Goal: Task Accomplishment & Management: Manage account settings

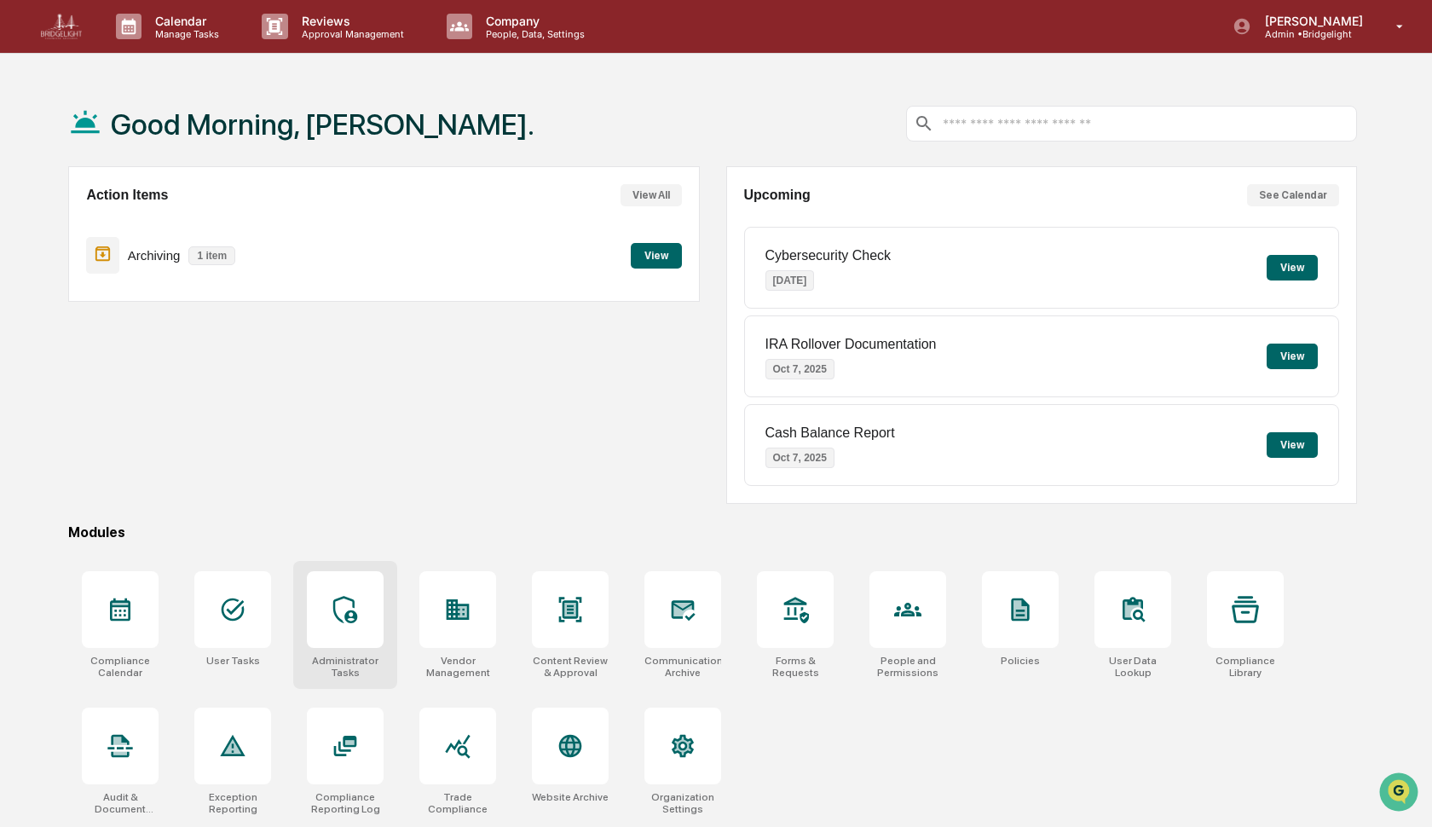
click at [347, 633] on div at bounding box center [345, 609] width 77 height 77
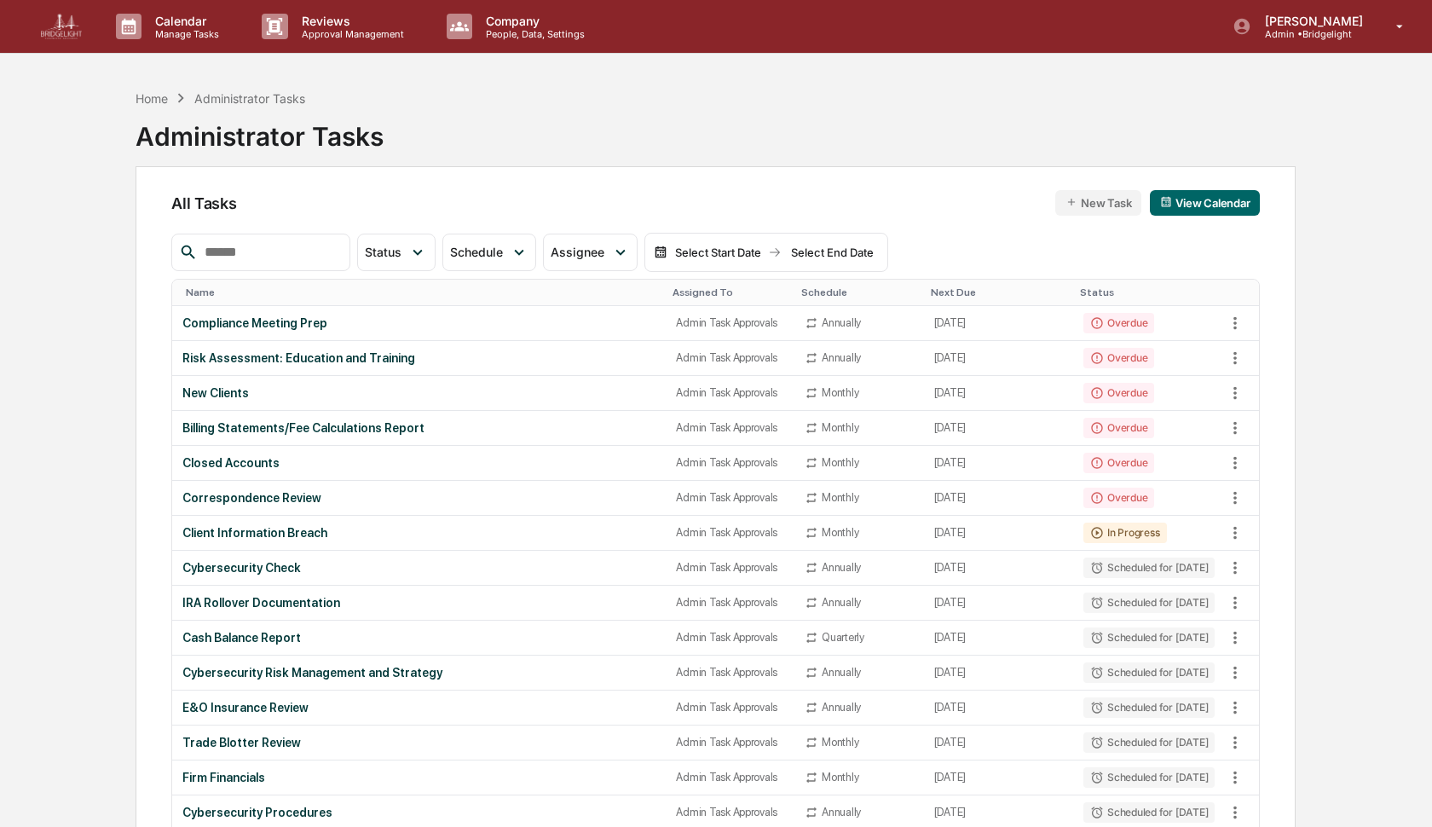
click at [300, 253] on input "text" at bounding box center [270, 252] width 145 height 22
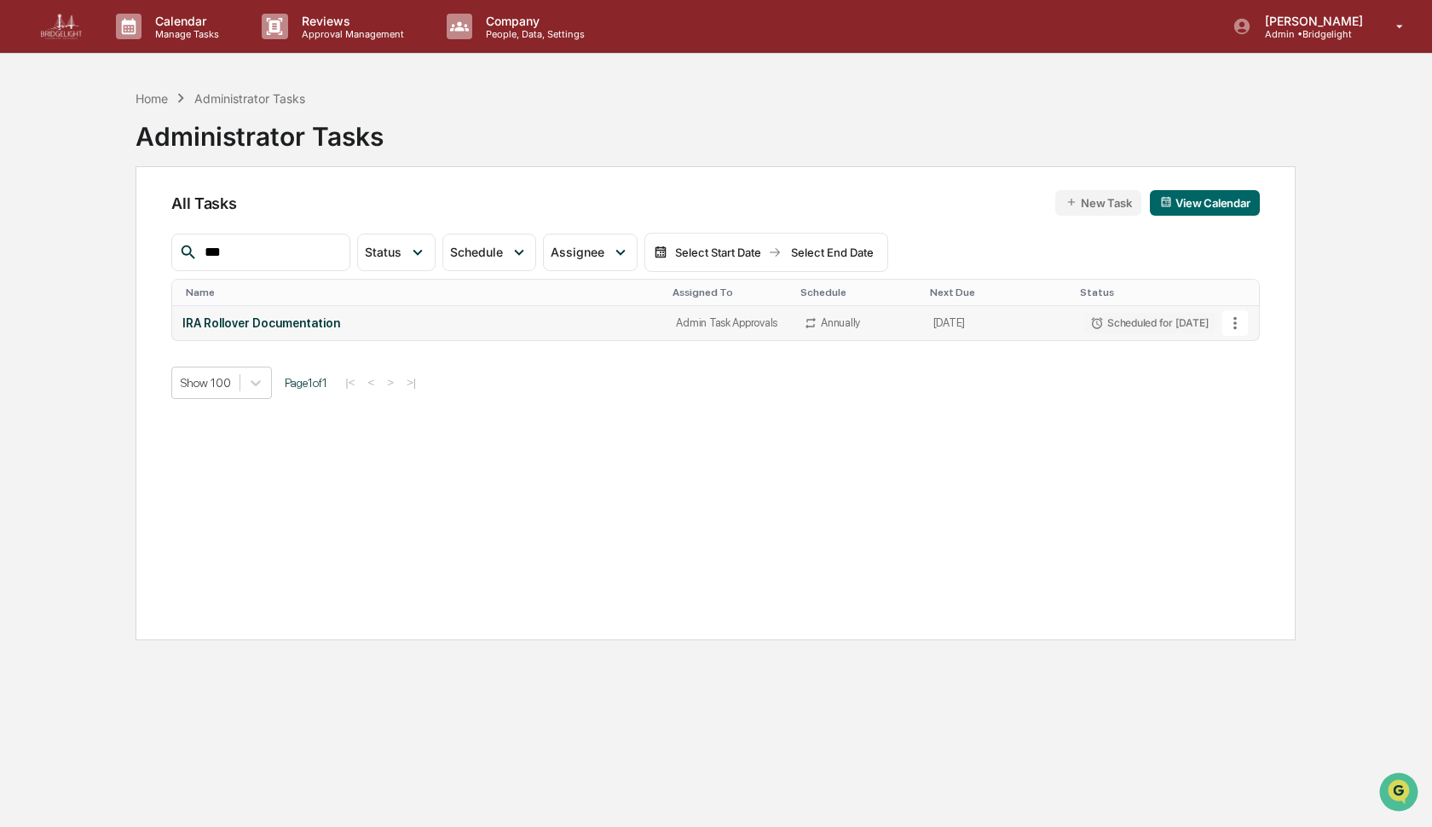
type input "***"
click at [1238, 321] on icon at bounding box center [1235, 323] width 19 height 19
click at [1258, 420] on li "Delete Task" at bounding box center [1292, 416] width 136 height 32
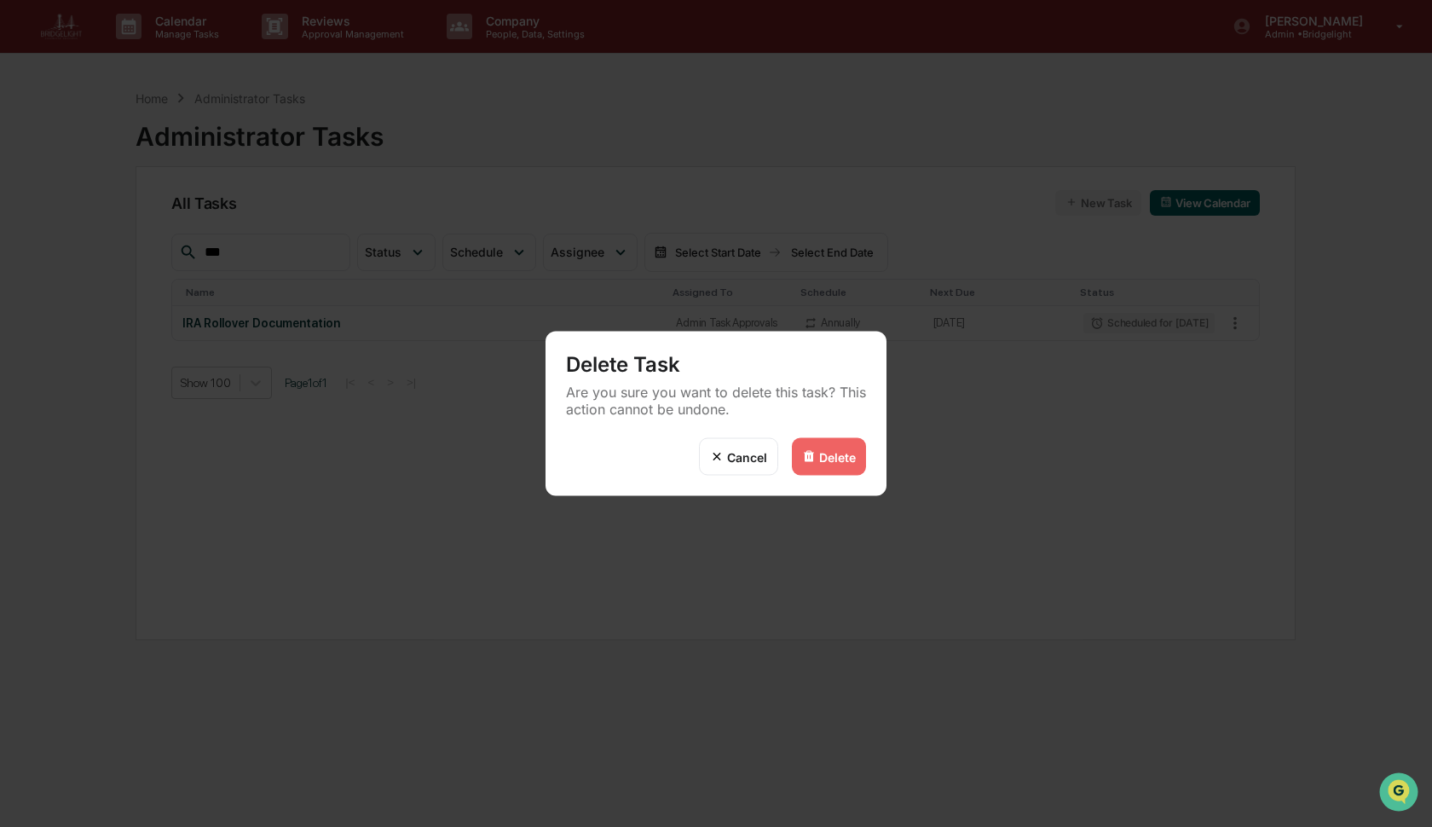
click at [835, 457] on div "Delete" at bounding box center [837, 456] width 37 height 14
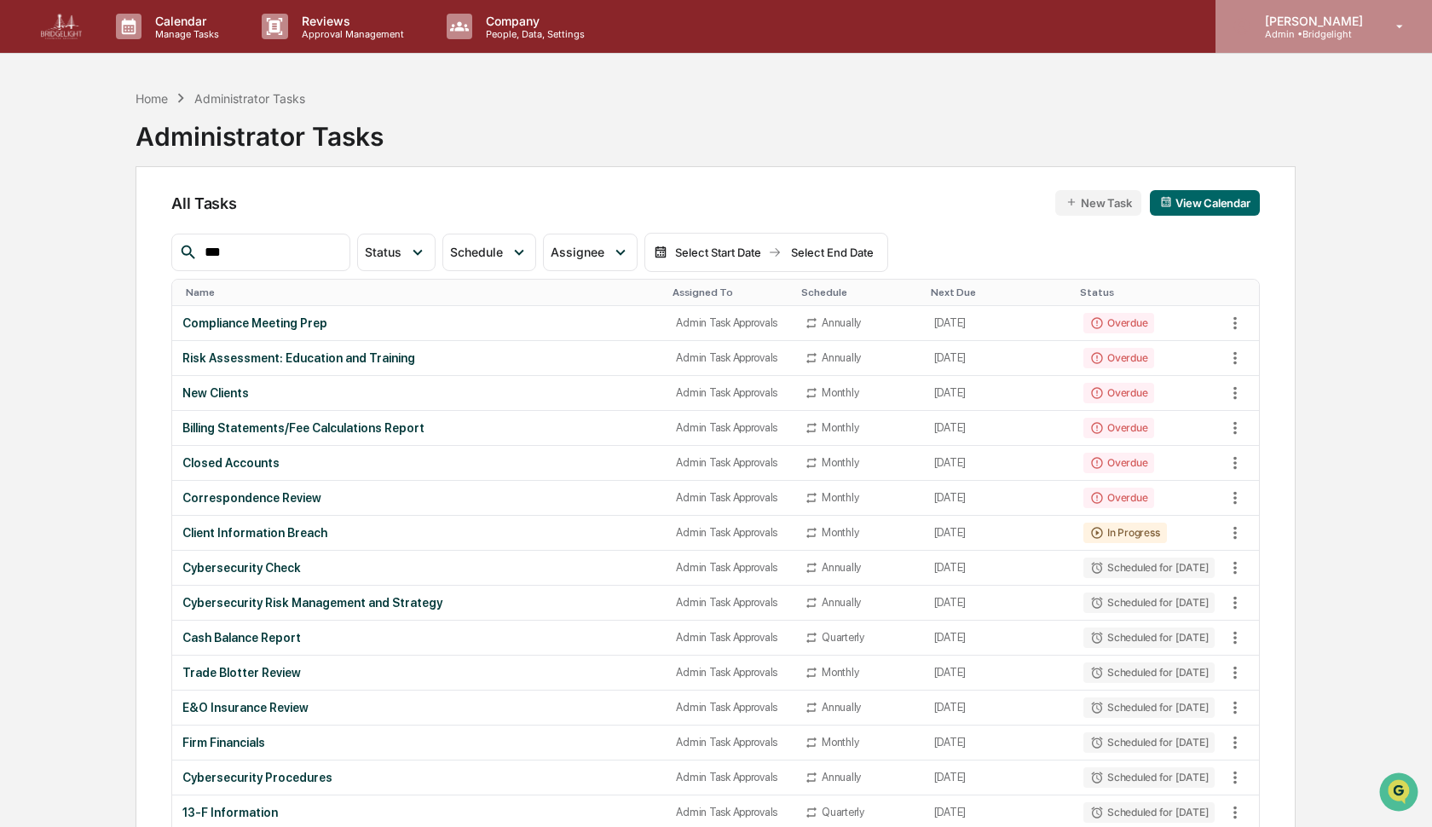
click at [1320, 35] on p "Admin • [GEOGRAPHIC_DATA]" at bounding box center [1312, 34] width 120 height 12
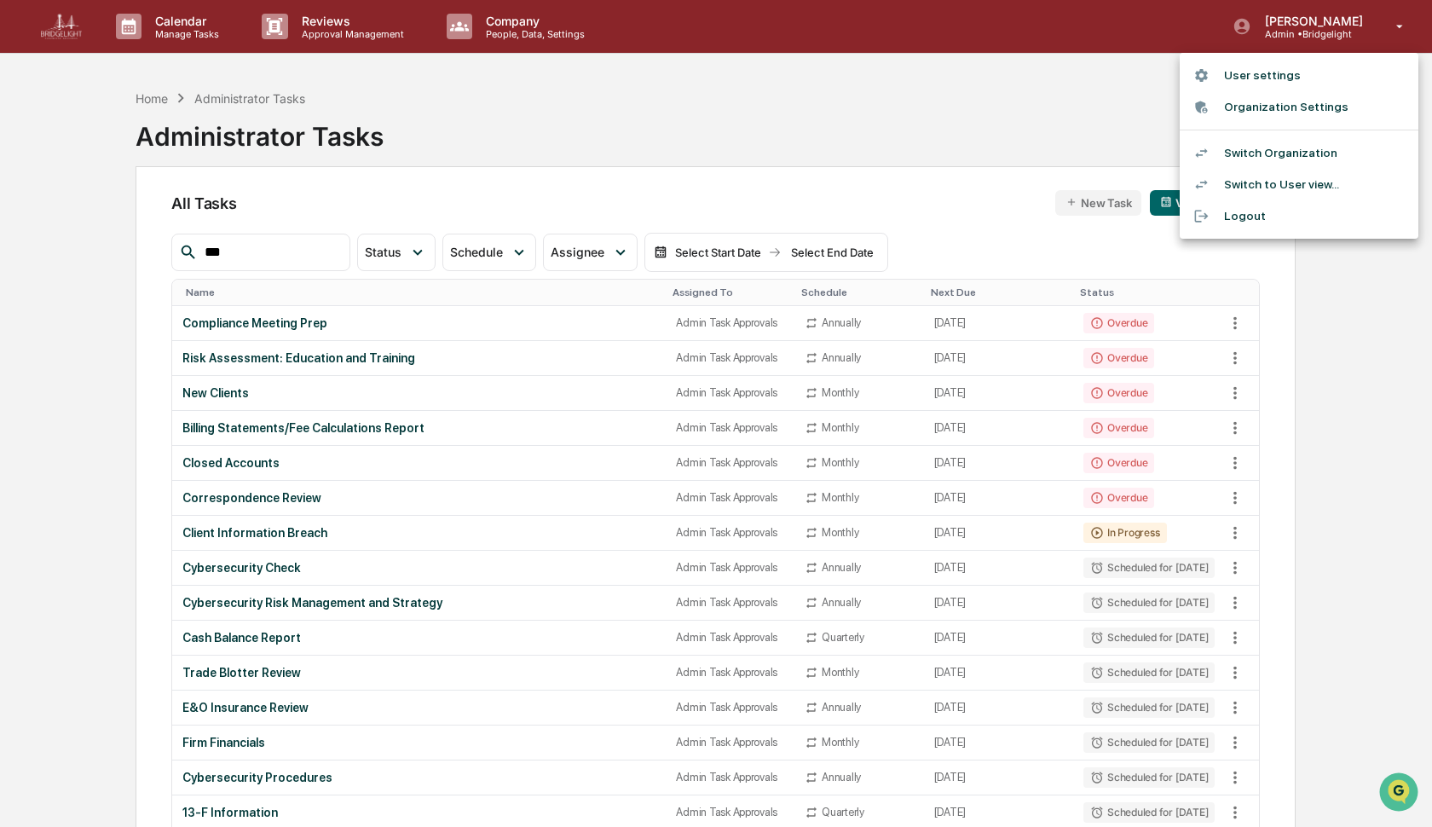
click at [1290, 149] on li "Switch Organization" at bounding box center [1299, 153] width 239 height 32
